Goal: Information Seeking & Learning: Learn about a topic

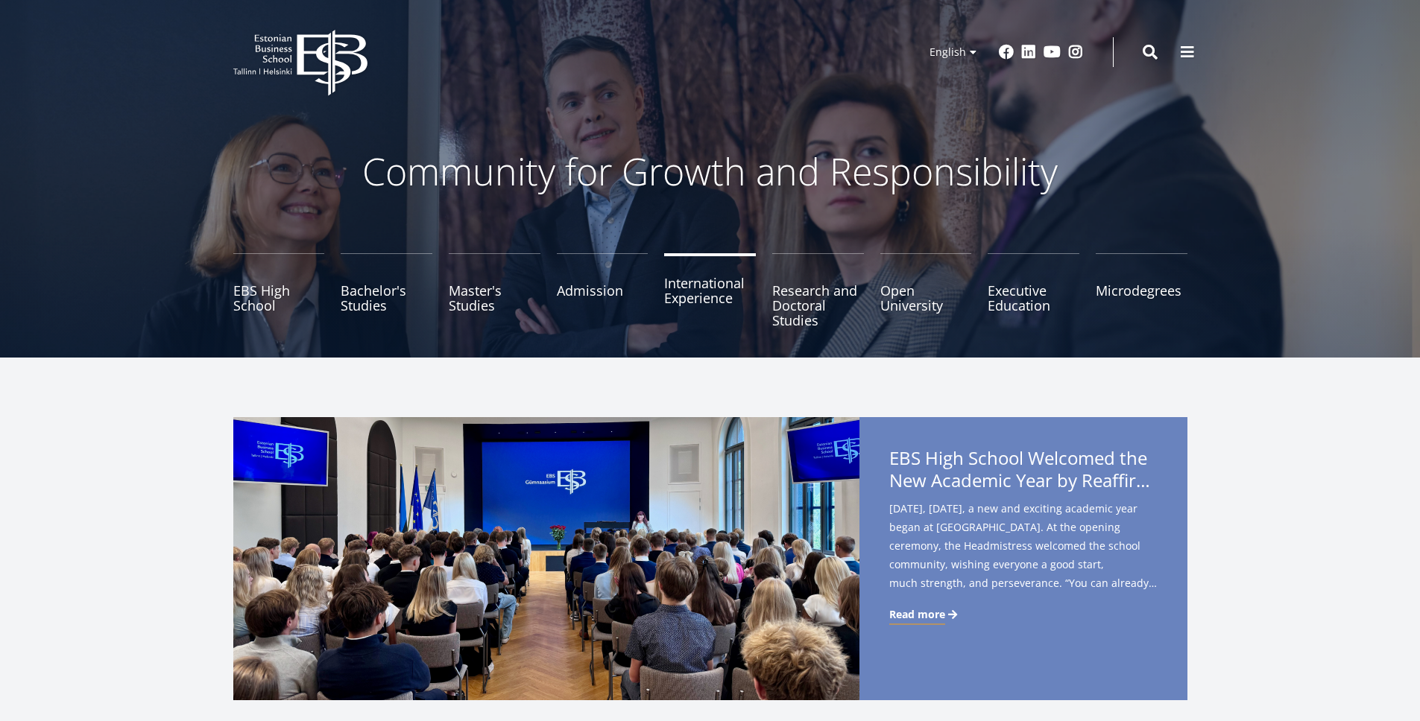
click at [699, 312] on link "International Experience" at bounding box center [710, 290] width 92 height 75
click at [691, 312] on link "International Experience" at bounding box center [710, 290] width 92 height 75
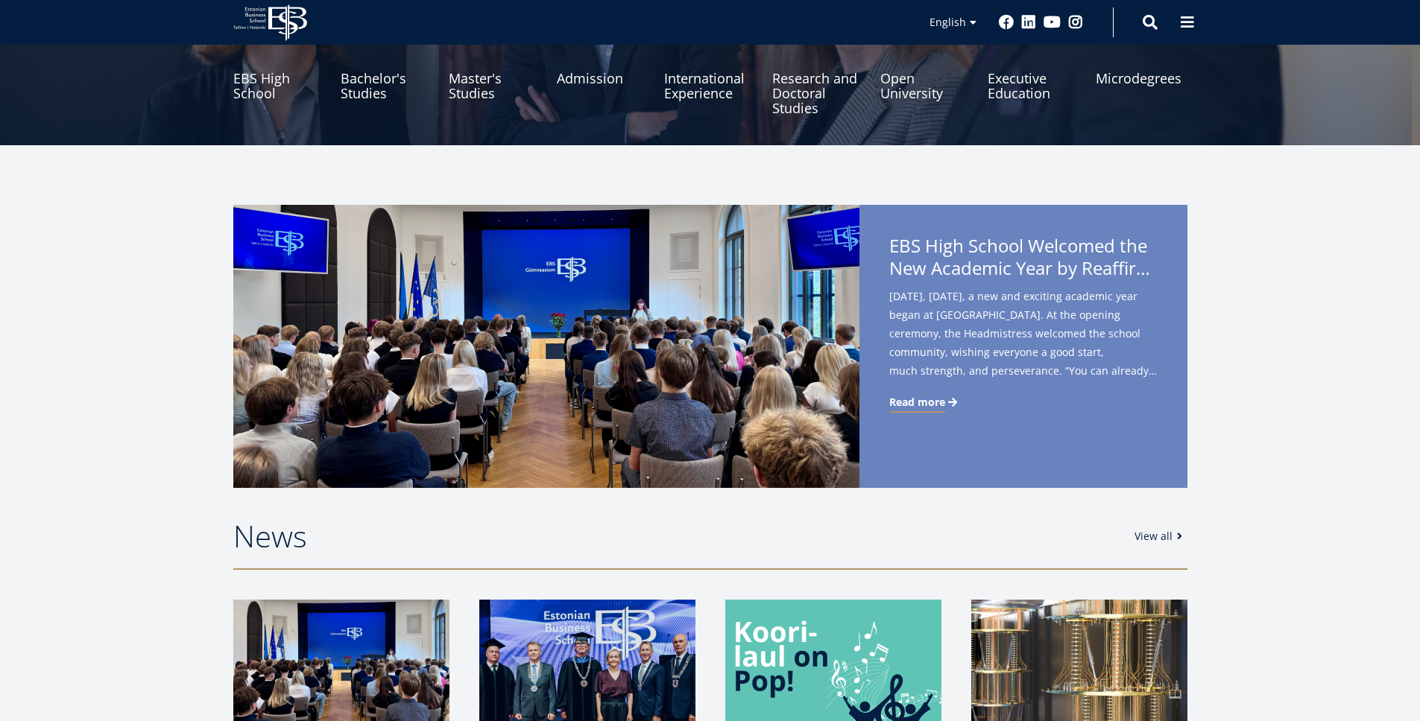
scroll to position [320, 0]
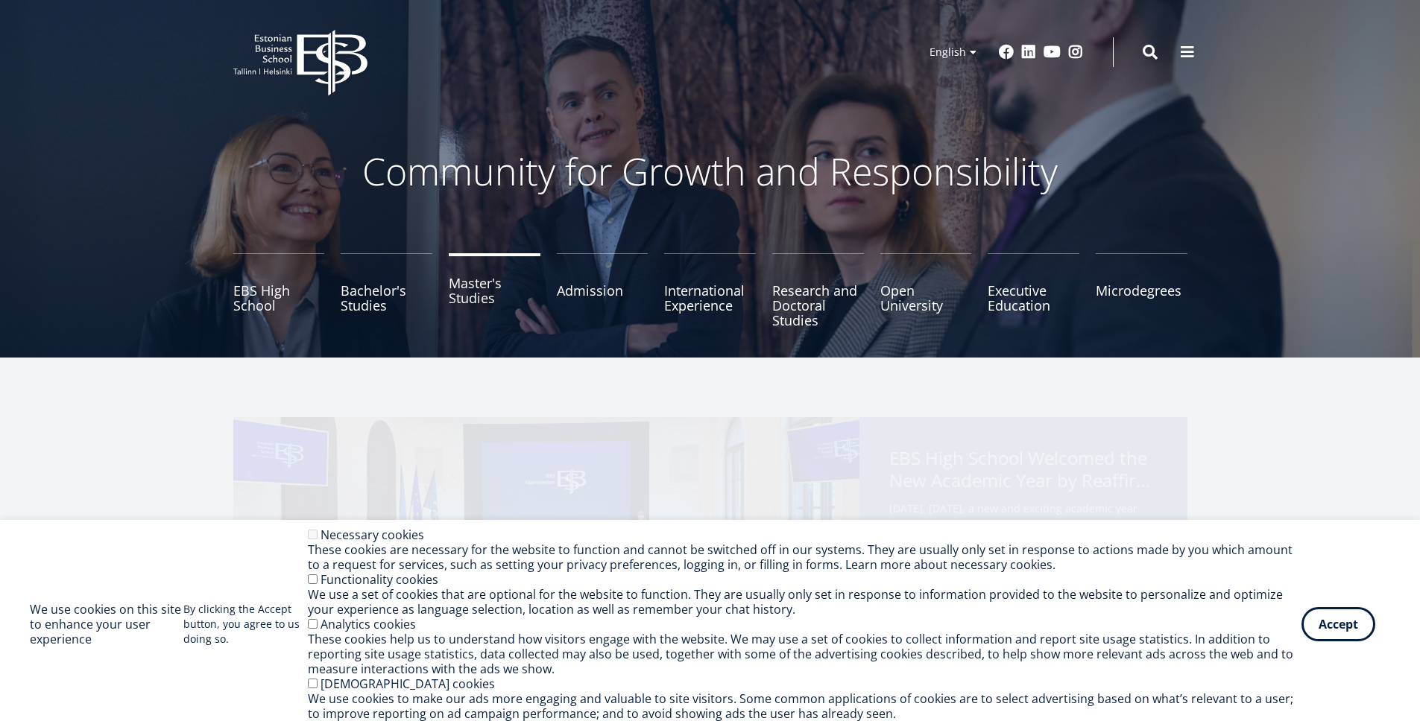
click at [487, 302] on link "Master's Studies" at bounding box center [495, 290] width 92 height 75
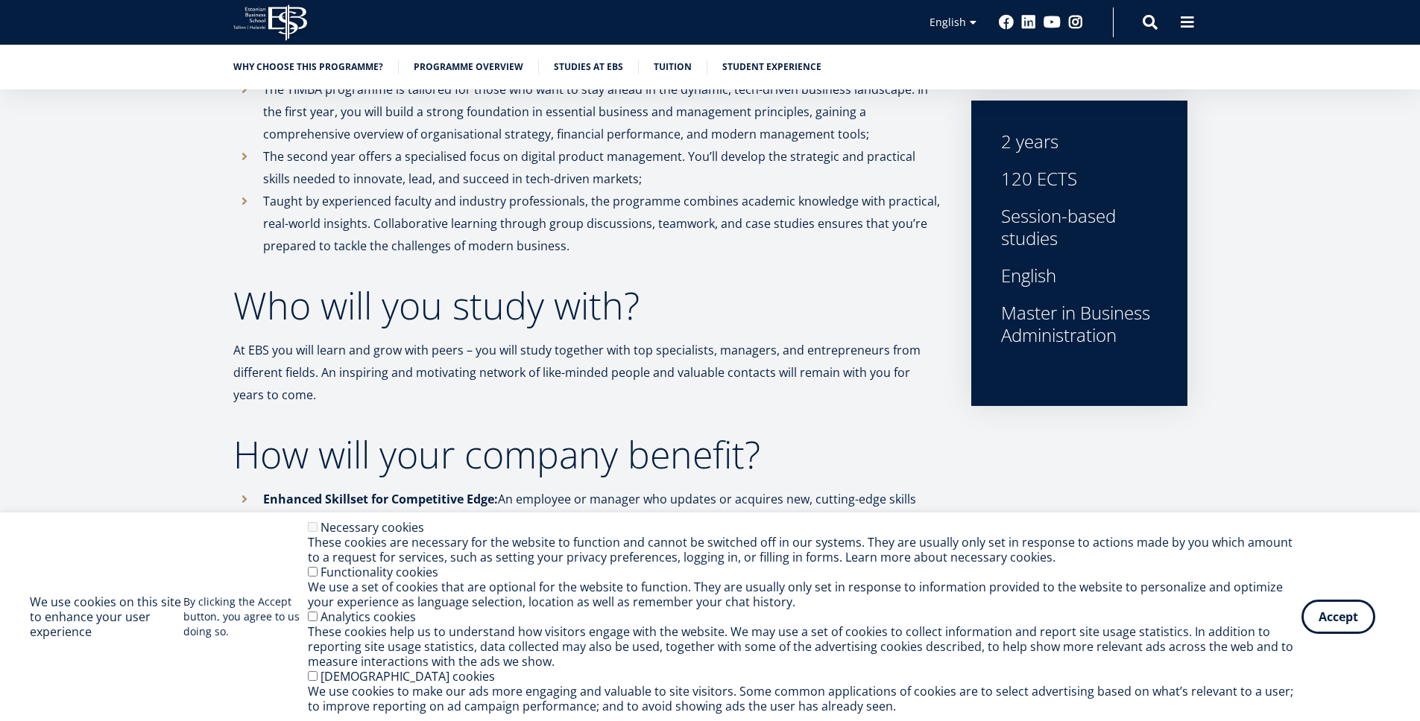
scroll to position [1025, 0]
